Goal: Obtain resource: Obtain resource

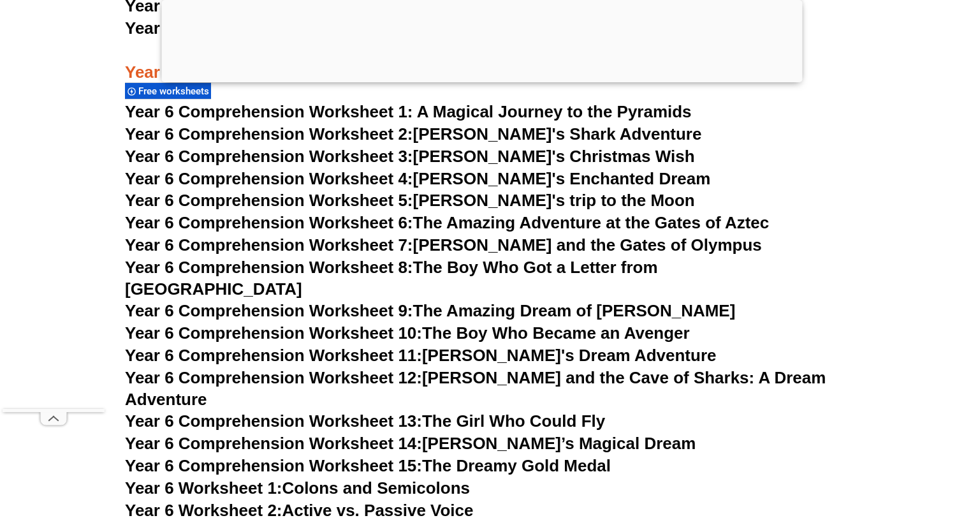
scroll to position [6948, 0]
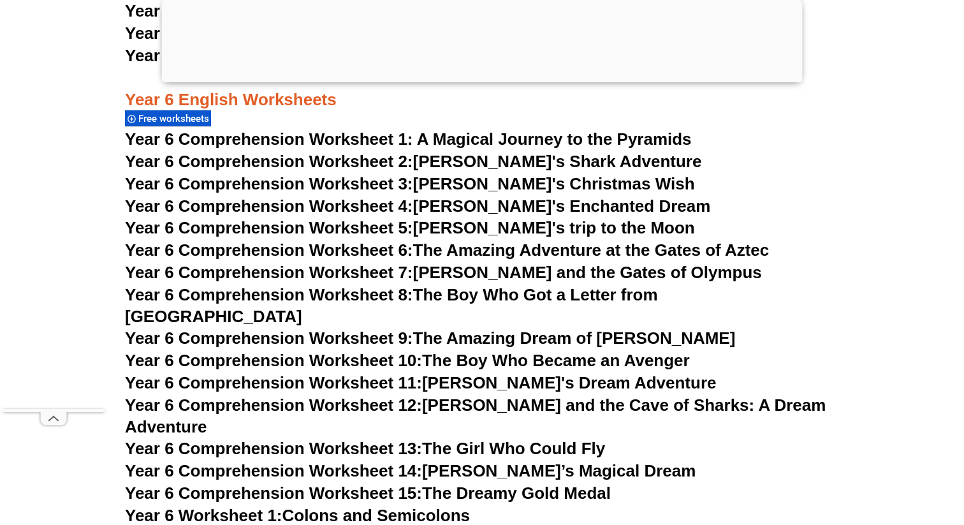
click at [487, 79] on div at bounding box center [482, 79] width 641 height 0
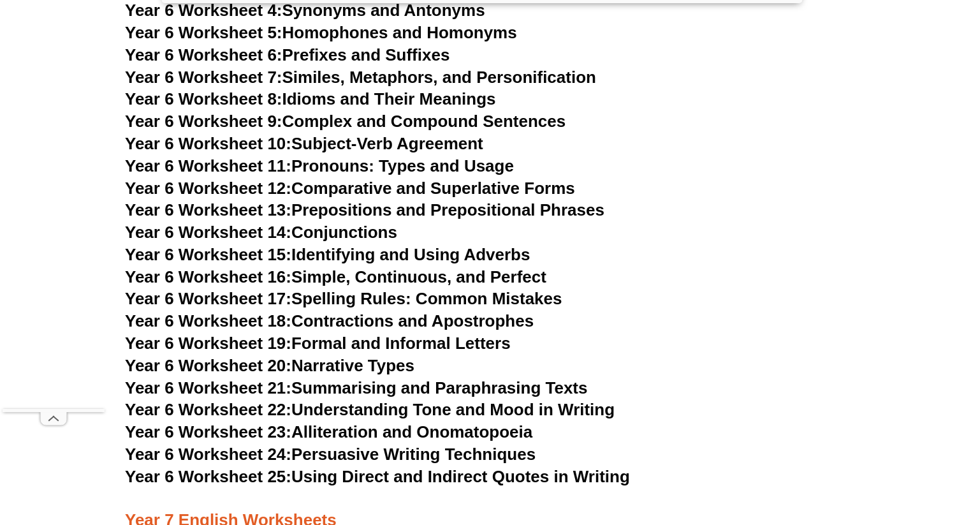
scroll to position [7443, 0]
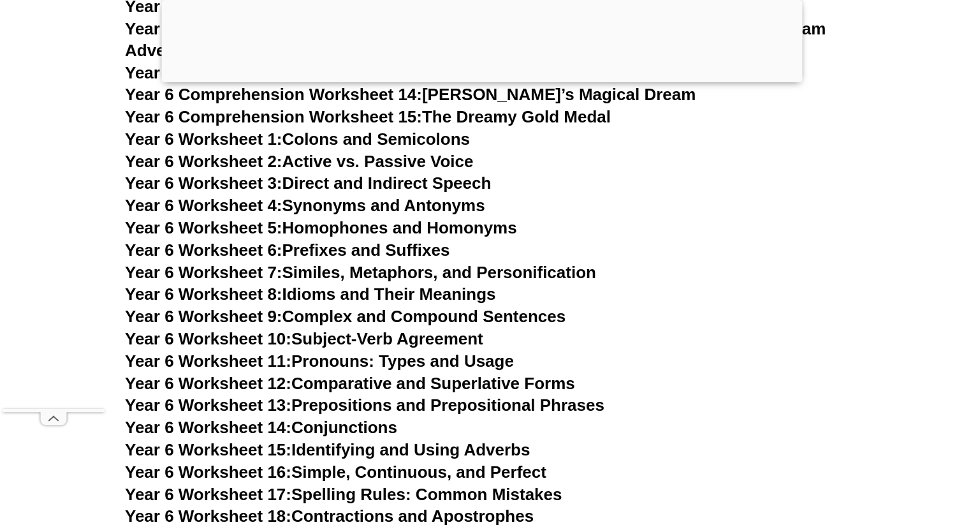
scroll to position [7466, 0]
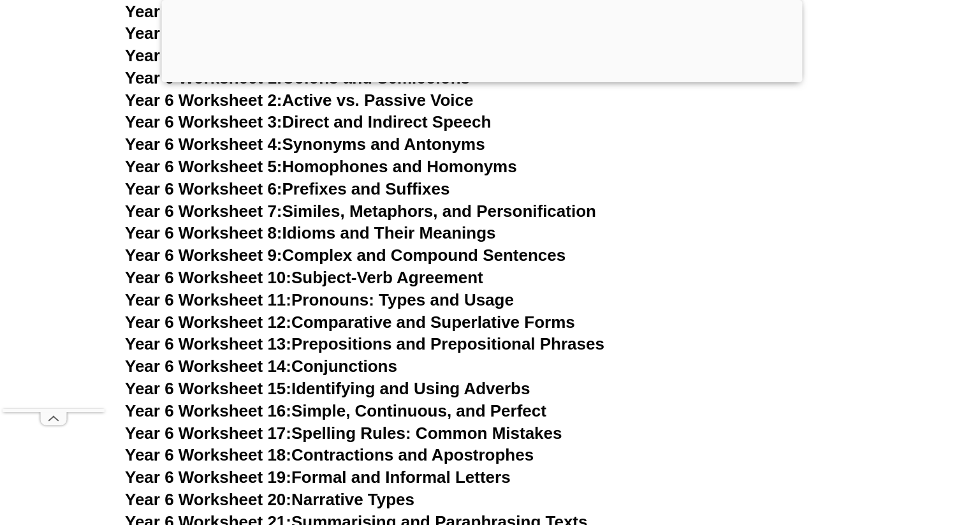
click at [309, 424] on link "Year 6 Worksheet 17: Spelling Rules: Common Mistakes" at bounding box center [343, 433] width 437 height 19
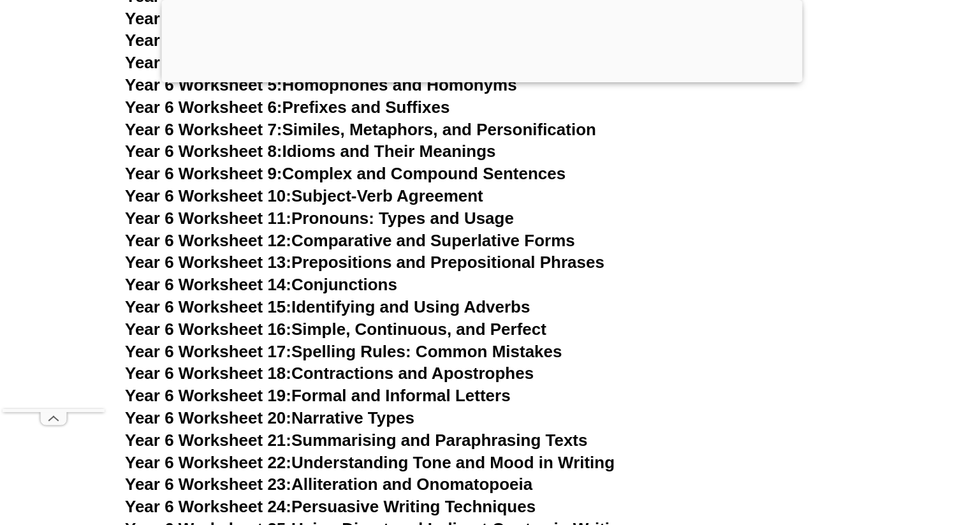
scroll to position [7551, 0]
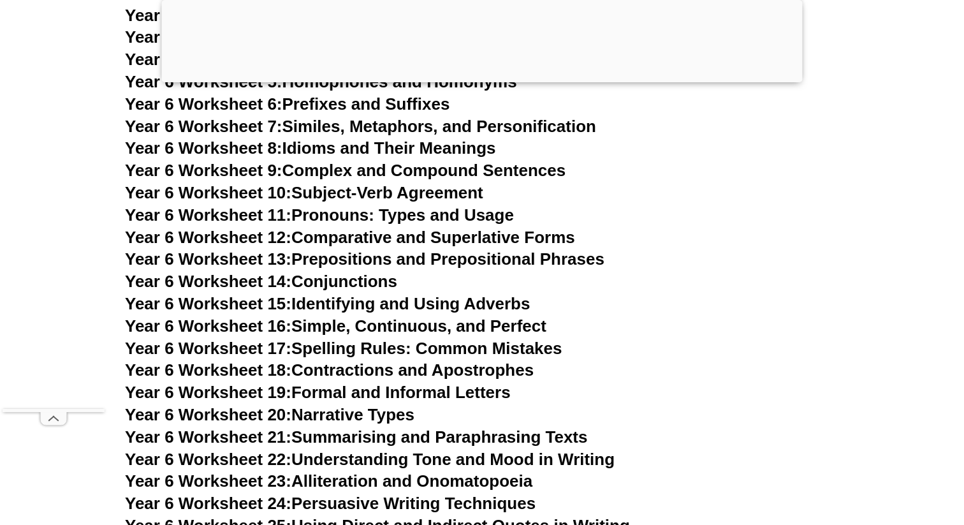
click at [319, 360] on link "Year 6 Worksheet 18: Contractions and Apostrophes" at bounding box center [329, 369] width 409 height 19
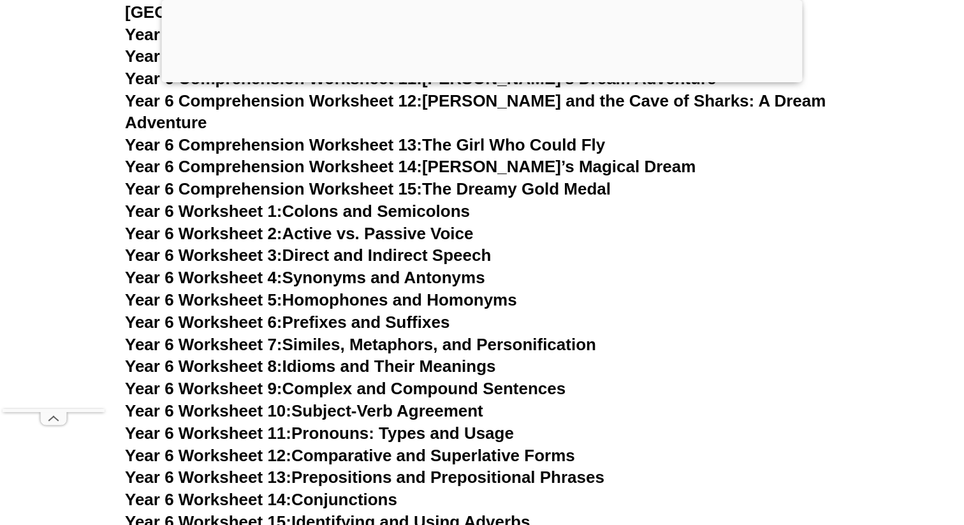
click at [482, 79] on div at bounding box center [482, 79] width 641 height 0
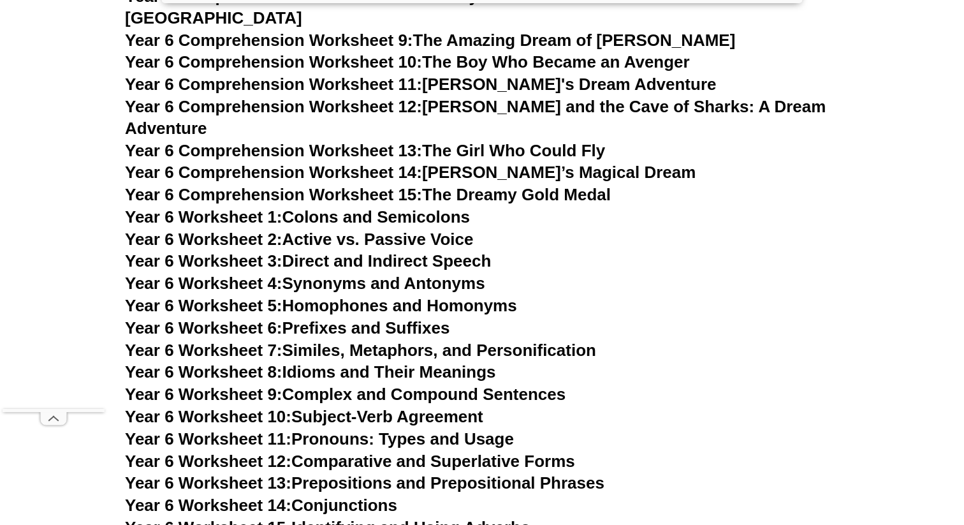
scroll to position [7345, 0]
